Goal: Check status: Check status

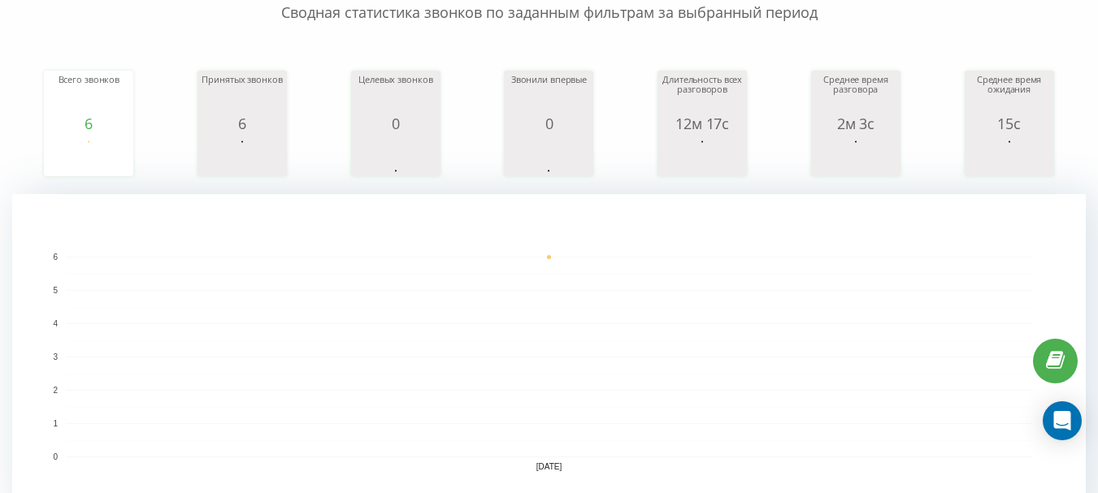
scroll to position [59, 0]
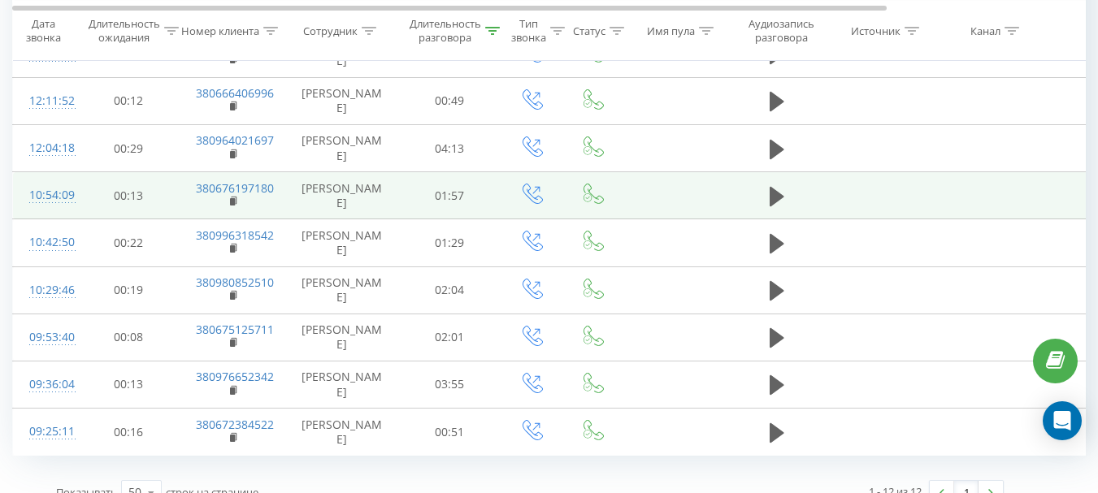
scroll to position [931, 0]
